Goal: Task Accomplishment & Management: Manage account settings

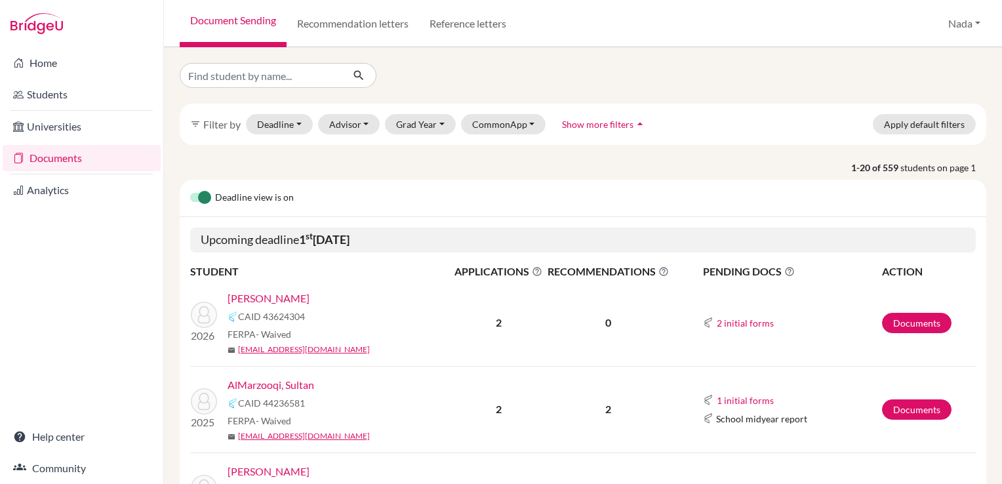
click at [596, 138] on div "filter_list Filter by Deadline - Select a date range Or double click for a sing…" at bounding box center [583, 124] width 807 height 41
click at [596, 127] on span "Show more filters" at bounding box center [597, 124] width 71 height 11
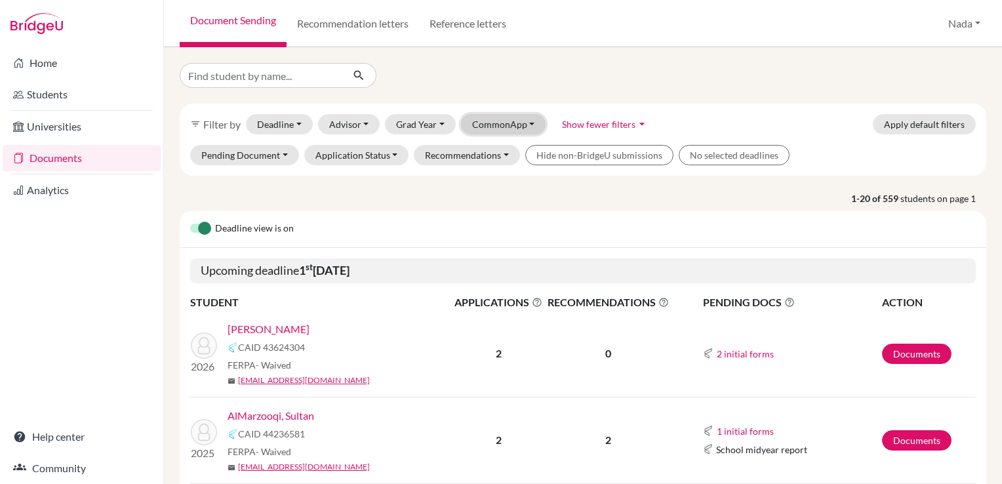
click at [514, 127] on button "CommonApp" at bounding box center [503, 124] width 85 height 20
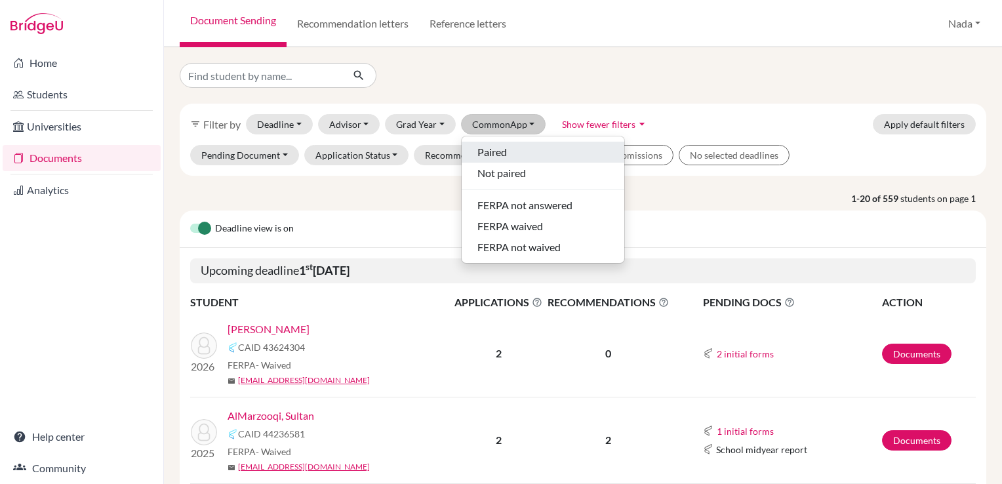
click at [506, 155] on div "Paired" at bounding box center [542, 152] width 131 height 16
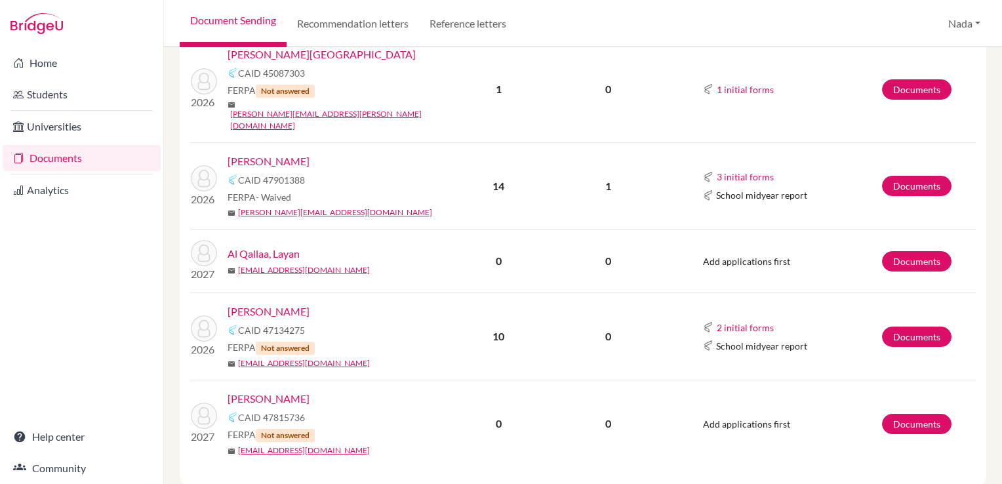
scroll to position [900, 0]
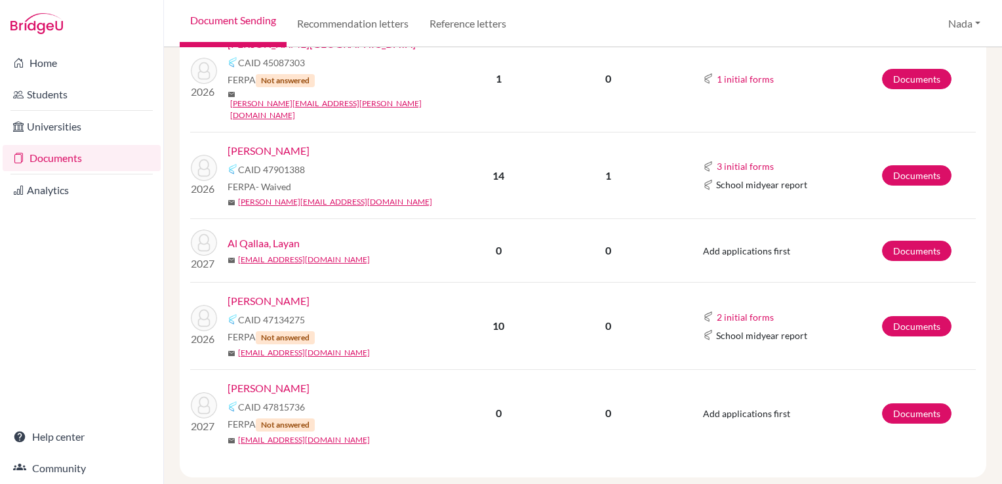
click at [266, 293] on link "[PERSON_NAME]" at bounding box center [269, 301] width 82 height 16
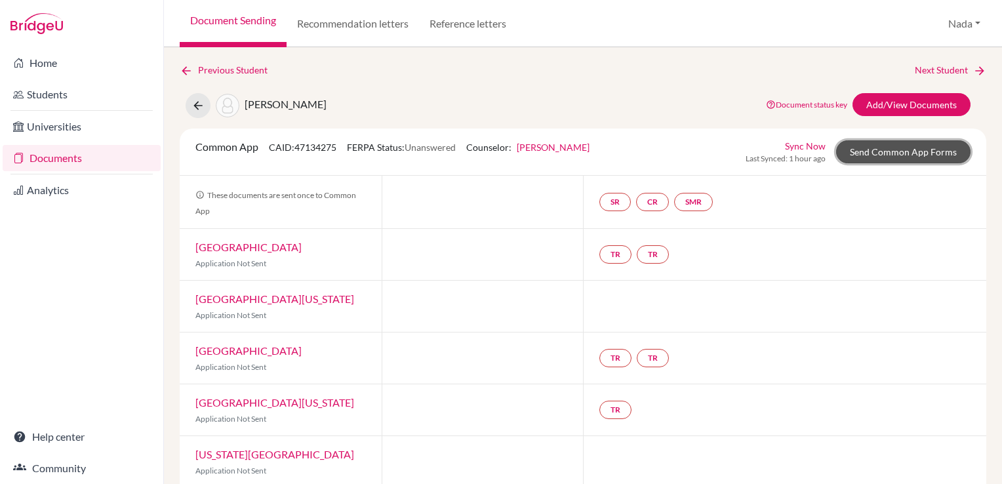
click at [877, 155] on link "Send Common App Forms" at bounding box center [903, 151] width 134 height 23
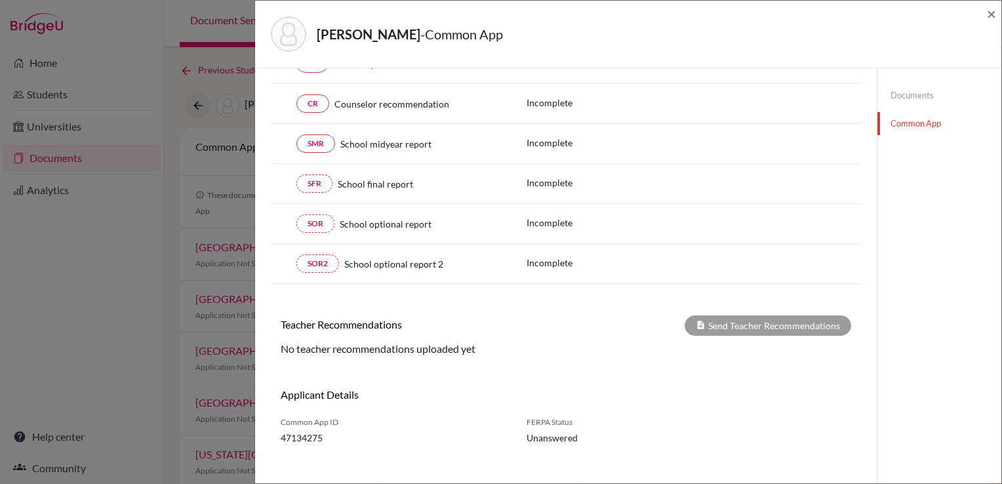
scroll to position [228, 0]
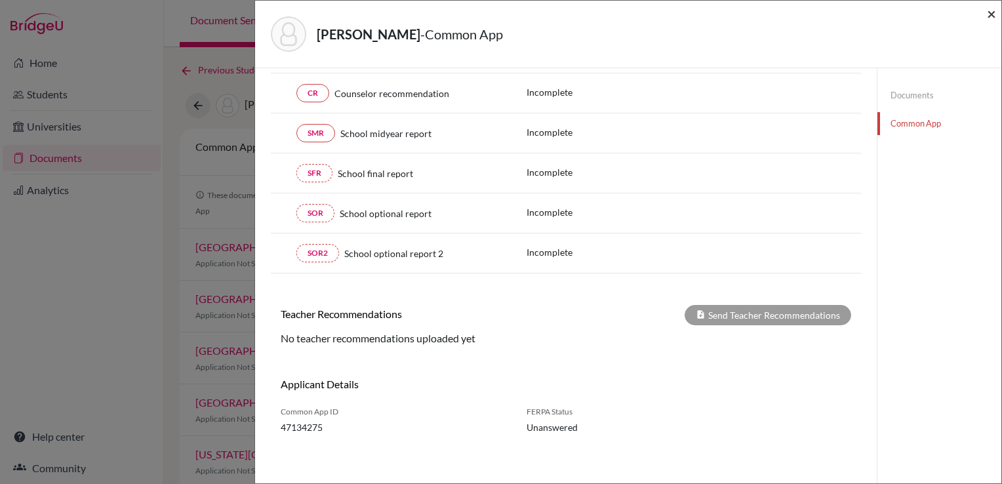
click at [990, 14] on span "×" at bounding box center [991, 13] width 9 height 19
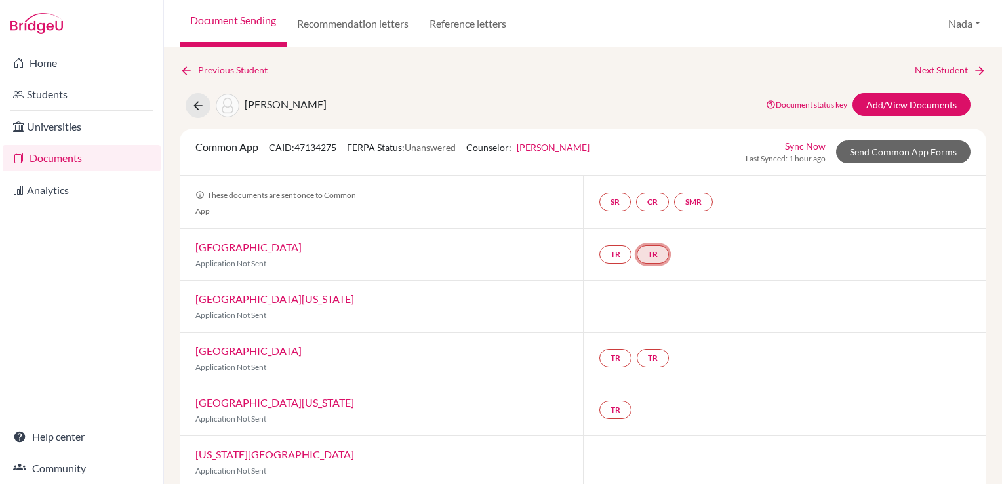
click at [655, 253] on link "TR" at bounding box center [653, 254] width 32 height 18
click at [603, 254] on link "TR" at bounding box center [615, 254] width 32 height 18
click at [827, 207] on div "SR CR SMR" at bounding box center [784, 202] width 403 height 52
click at [846, 148] on link "Send Common App Forms" at bounding box center [903, 151] width 134 height 23
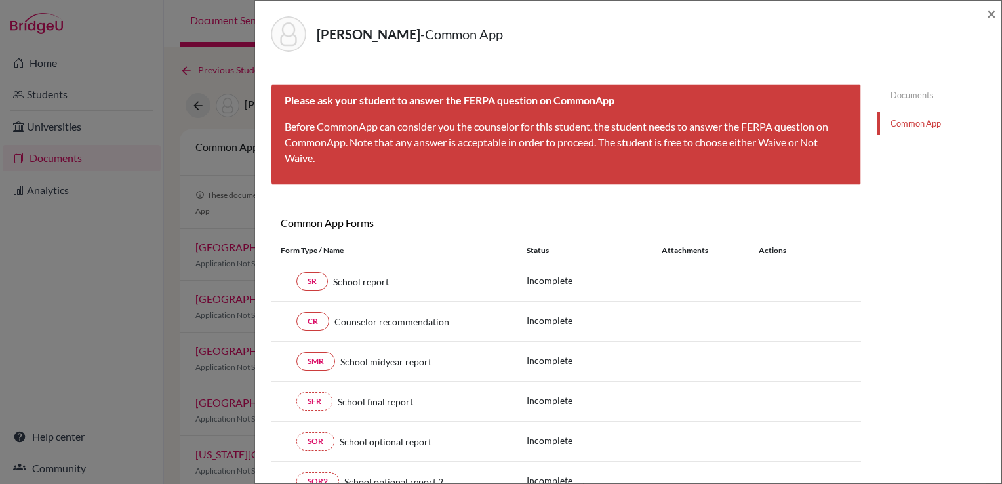
click at [881, 88] on link "Documents" at bounding box center [940, 95] width 124 height 23
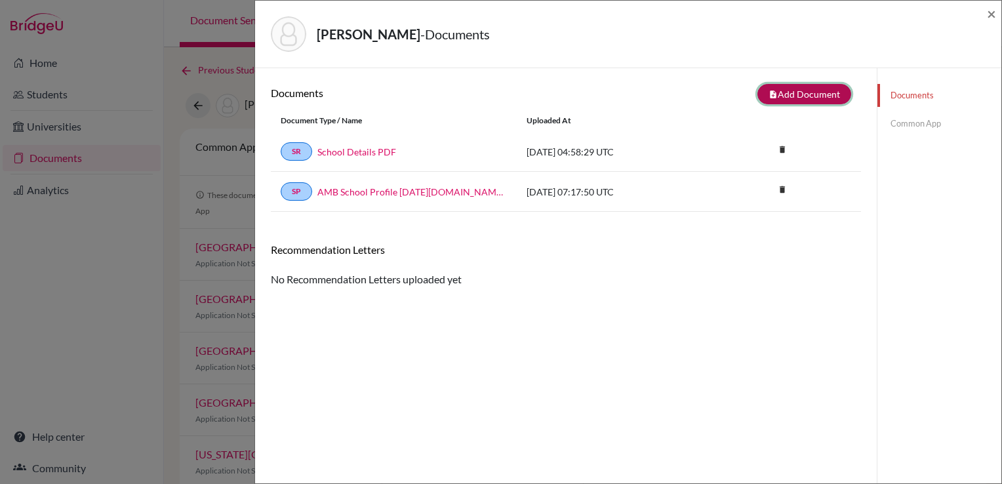
click at [786, 98] on button "note_add Add Document" at bounding box center [805, 94] width 94 height 20
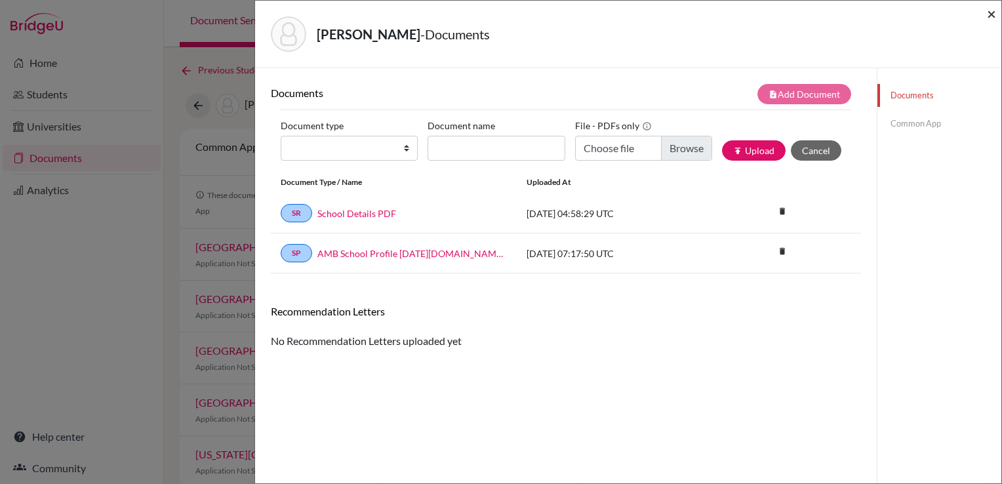
click at [989, 14] on span "×" at bounding box center [991, 13] width 9 height 19
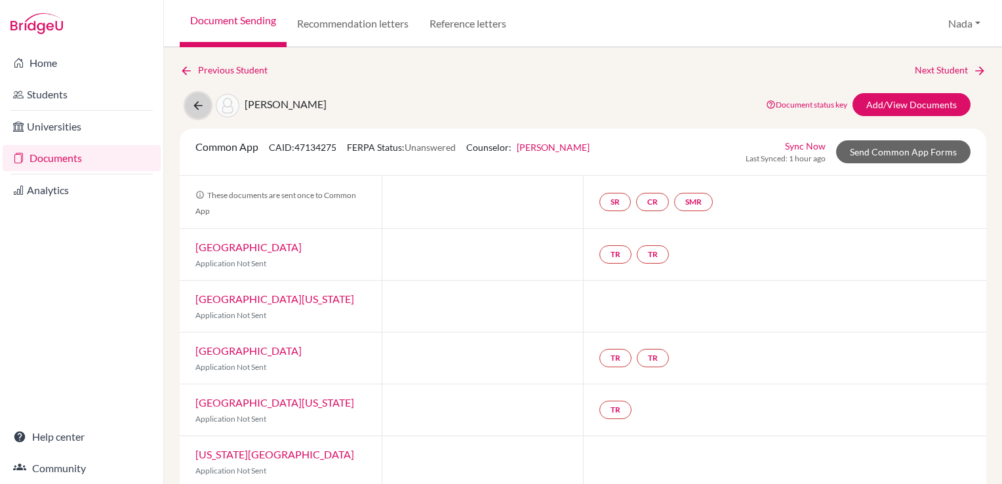
click at [197, 96] on button at bounding box center [198, 105] width 25 height 25
